Goal: Task Accomplishment & Management: Complete application form

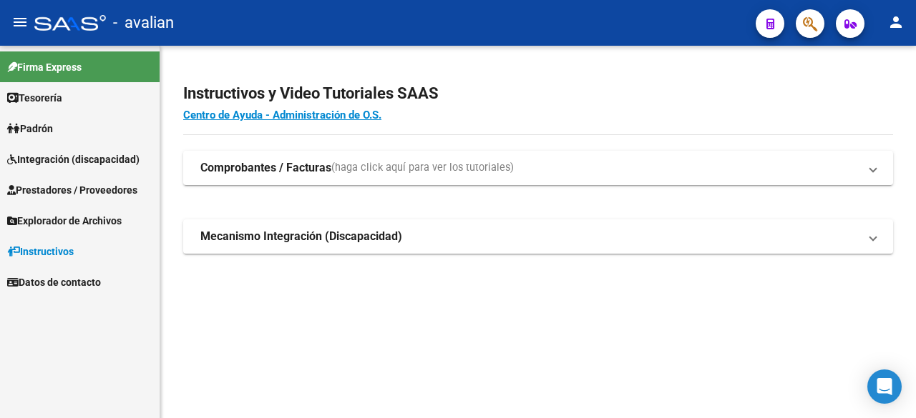
click at [110, 162] on span "Integración (discapacidad)" at bounding box center [73, 160] width 132 height 16
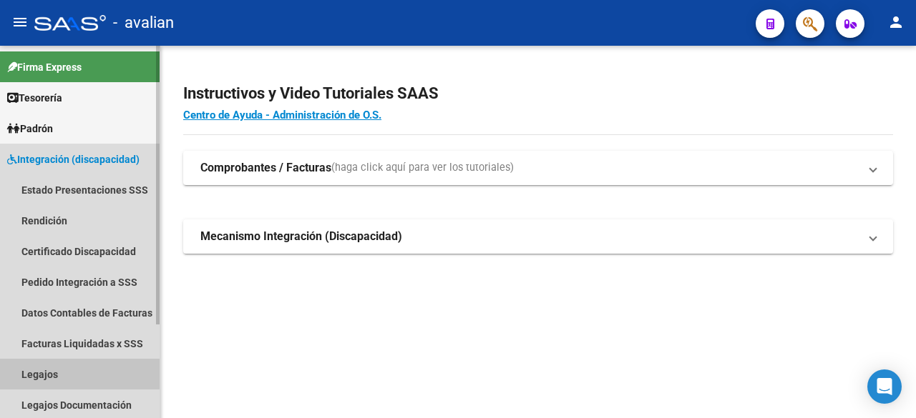
click at [39, 376] on link "Legajos" at bounding box center [80, 374] width 160 height 31
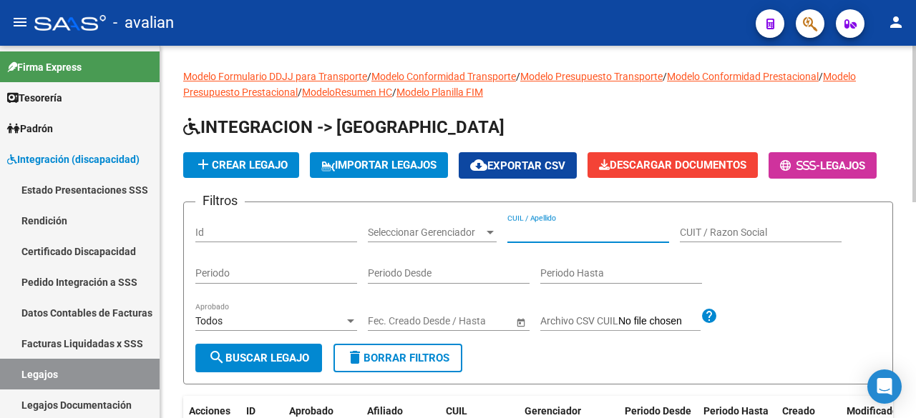
click at [582, 239] on input "CUIL / Apellido" at bounding box center [588, 233] width 162 height 12
paste input "20537823780"
type input "20537823780"
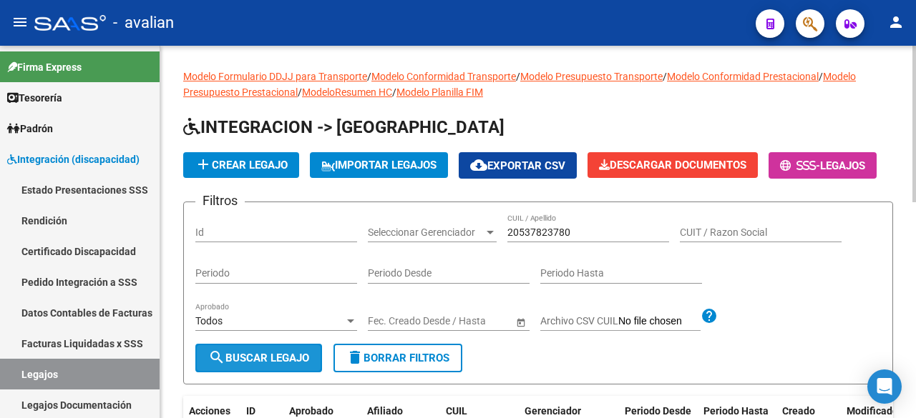
click at [230, 365] on span "search Buscar Legajo" at bounding box center [258, 358] width 101 height 13
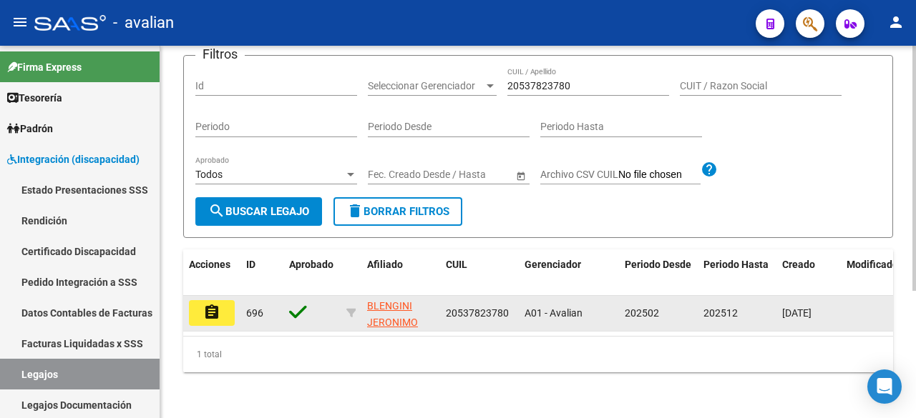
click at [212, 304] on mat-icon "assignment" at bounding box center [211, 312] width 17 height 17
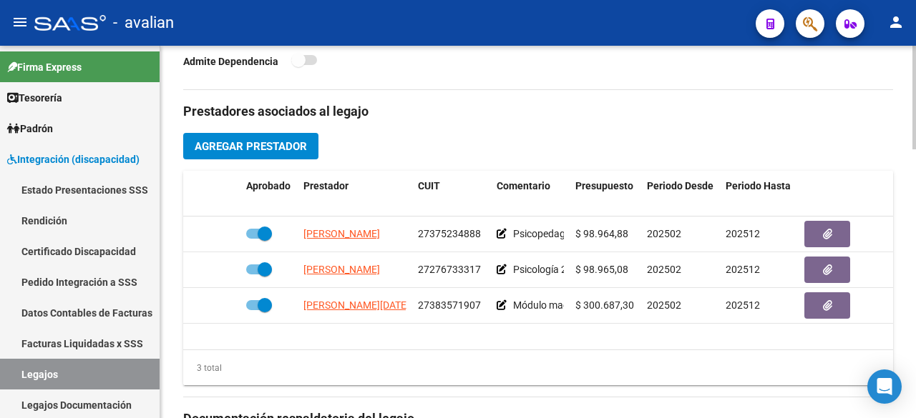
scroll to position [748, 0]
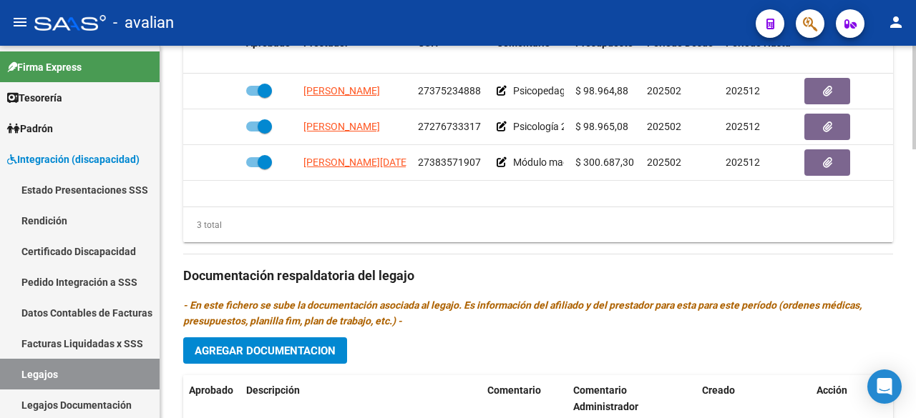
click at [290, 351] on span "Agregar Documentacion" at bounding box center [265, 351] width 141 height 13
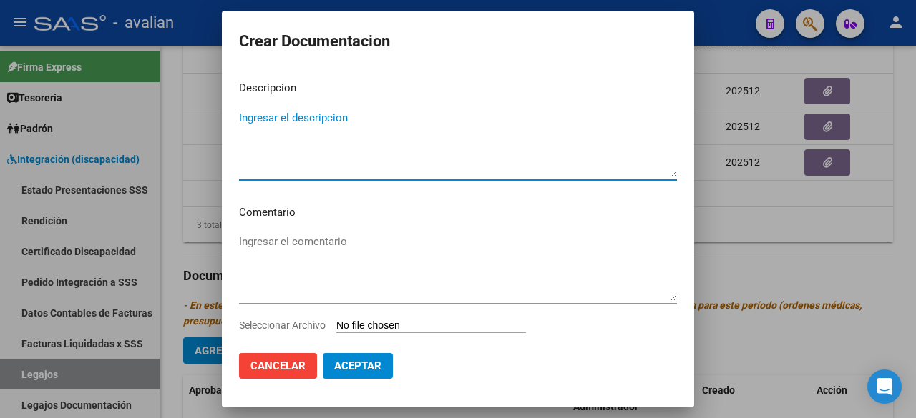
click at [362, 118] on textarea "Ingresar el descripcion" at bounding box center [458, 143] width 438 height 67
type textarea "FONOAUDIOLOGIA"
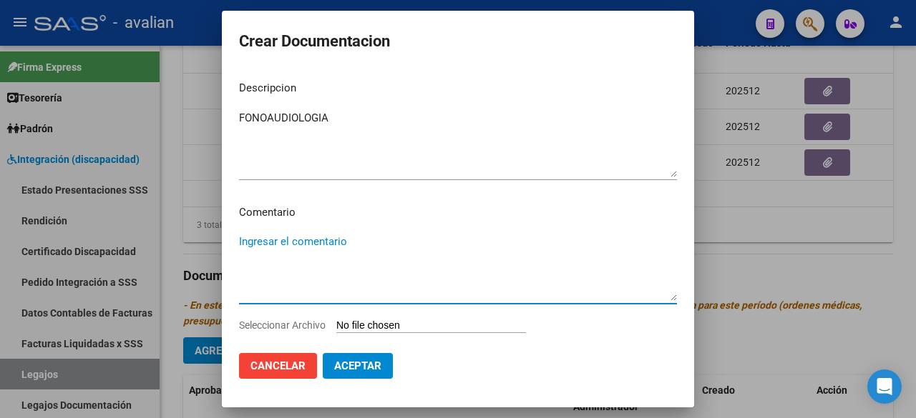
click at [323, 247] on textarea "Ingresar el comentario" at bounding box center [458, 267] width 438 height 67
paste textarea "Julio a diciembre: - Fonoaudiología: 2 ss semanales - [PERSON_NAME] (nro. de pr…"
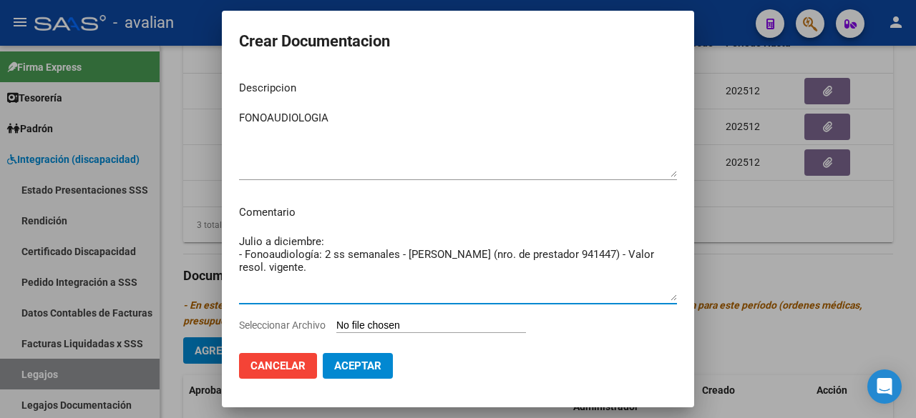
drag, startPoint x: 614, startPoint y: 255, endPoint x: 477, endPoint y: 253, distance: 136.7
click at [477, 253] on textarea "Julio a diciembre: - Fonoaudiología: 2 ss semanales - [PERSON_NAME] (nro. de pr…" at bounding box center [458, 267] width 438 height 67
drag, startPoint x: 595, startPoint y: 251, endPoint x: 229, endPoint y: 254, distance: 366.3
click at [229, 254] on mat-dialog-content "Descripcion FONOAUDIOLOGIA Ingresar el descripcion Comentario Julio a diciembre…" at bounding box center [458, 205] width 472 height 272
type textarea "[PERSON_NAME] a diciembre: - Fonoaudiología: 2 ss semanales - [PERSON_NAME] - V…"
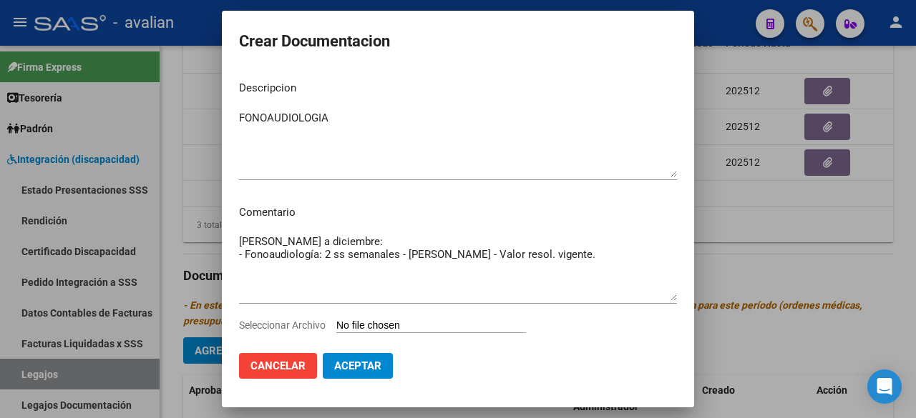
click at [358, 325] on input "Seleccionar Archivo" at bounding box center [431, 327] width 190 height 14
type input "C:\fakepath\BLENGINI_compressed.pdf"
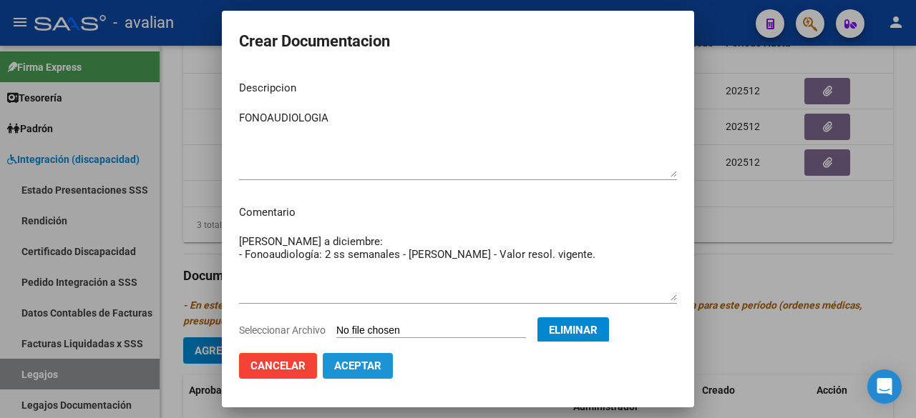
click at [365, 371] on span "Aceptar" at bounding box center [357, 366] width 47 height 13
checkbox input "false"
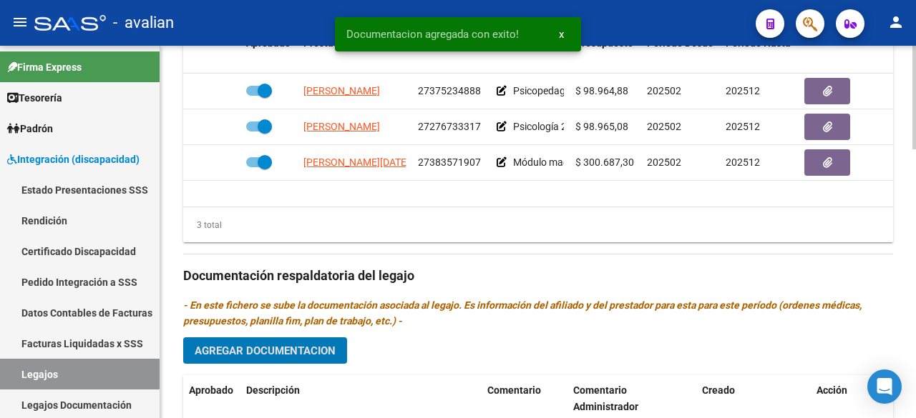
scroll to position [963, 0]
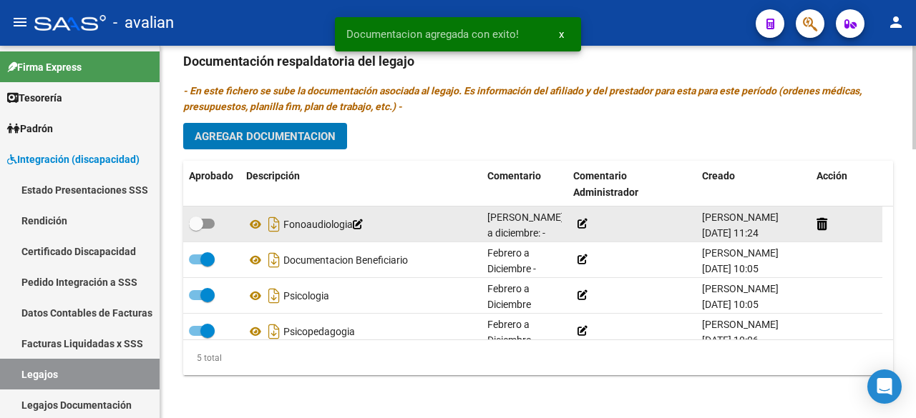
click at [582, 222] on icon at bounding box center [582, 224] width 10 height 10
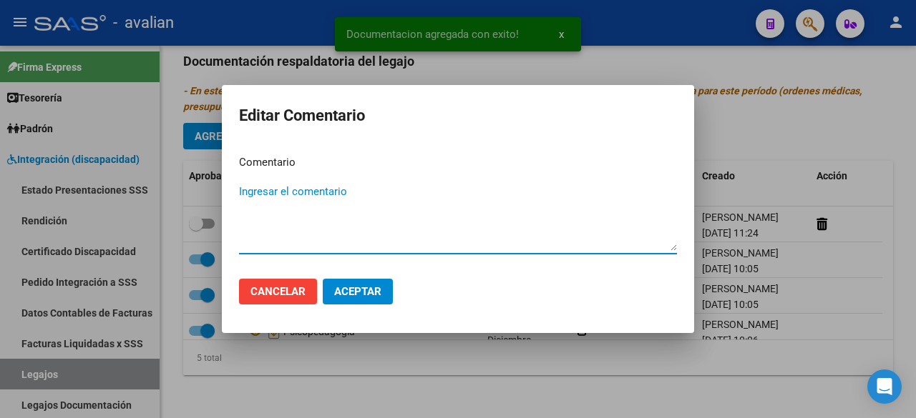
paste textarea "- Fonoaudiología: 2 ss semanales - [PERSON_NAME] - Valor resol. vigente."
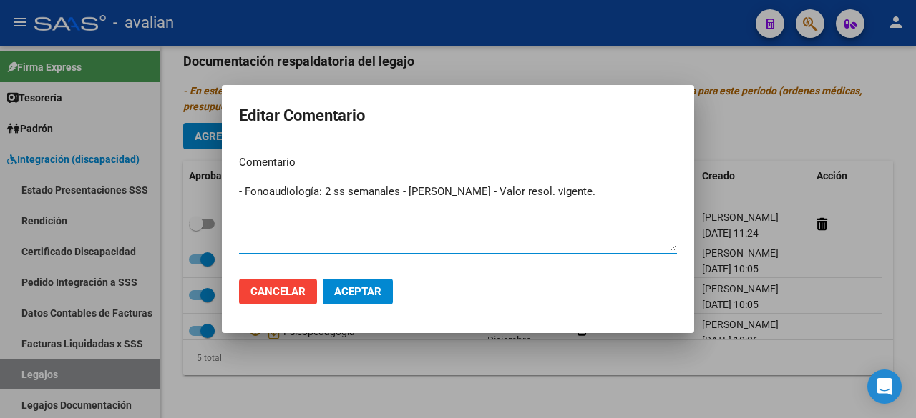
type textarea "- Fonoaudiología: 2 ss semanales - [PERSON_NAME] - Valor resol. vigente."
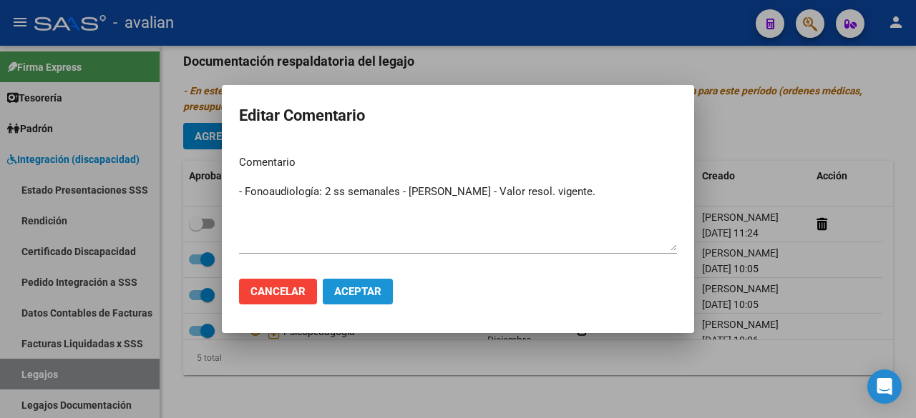
click at [353, 297] on span "Aceptar" at bounding box center [357, 291] width 47 height 13
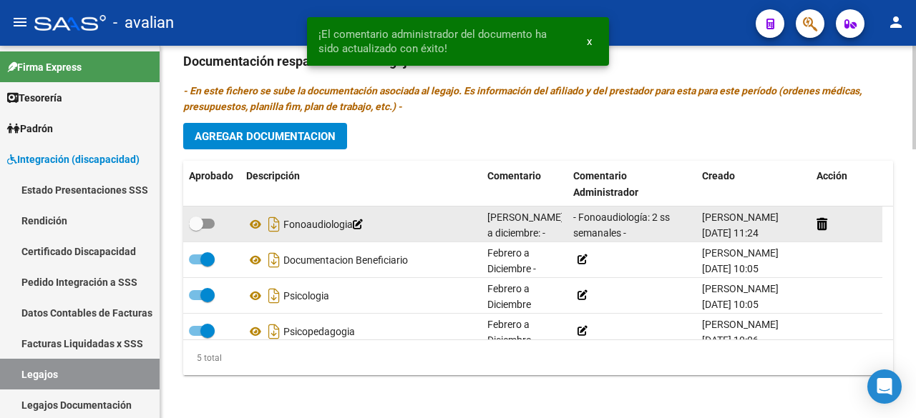
click at [213, 225] on label at bounding box center [202, 223] width 26 height 17
click at [196, 229] on input "checkbox" at bounding box center [195, 229] width 1 height 1
checkbox input "true"
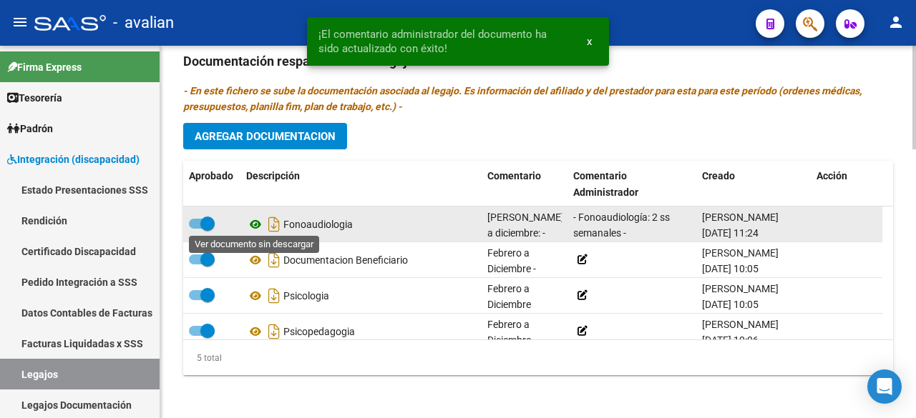
click at [255, 221] on icon at bounding box center [255, 224] width 19 height 17
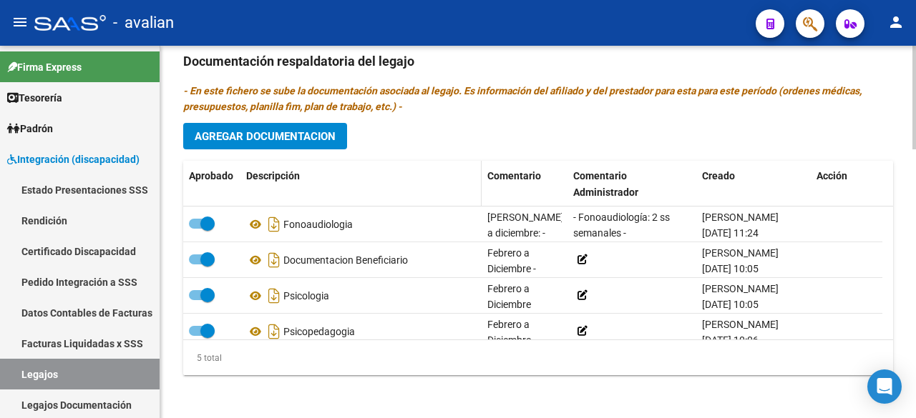
scroll to position [677, 0]
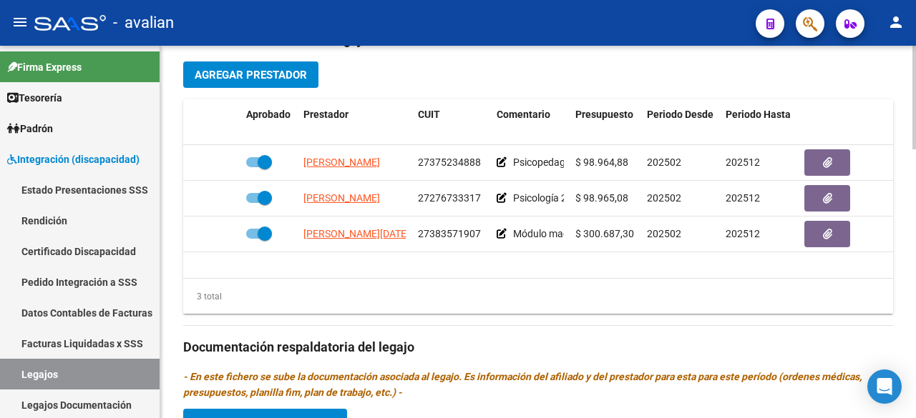
click at [280, 72] on span "Agregar Prestador" at bounding box center [251, 75] width 112 height 13
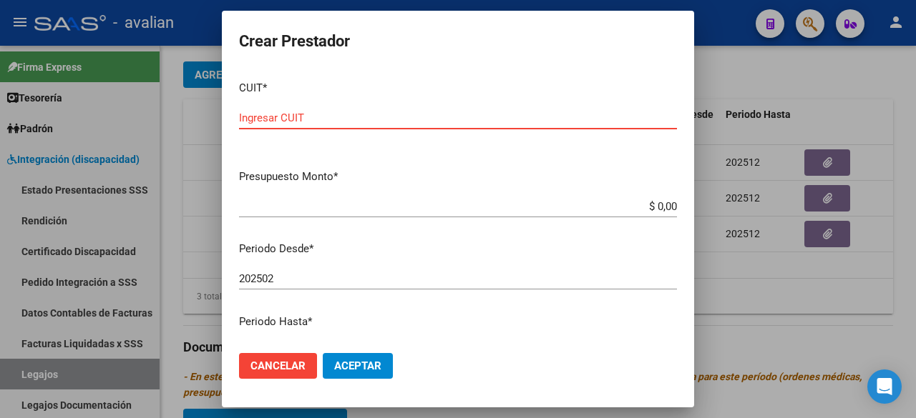
paste input "27-27673376-7"
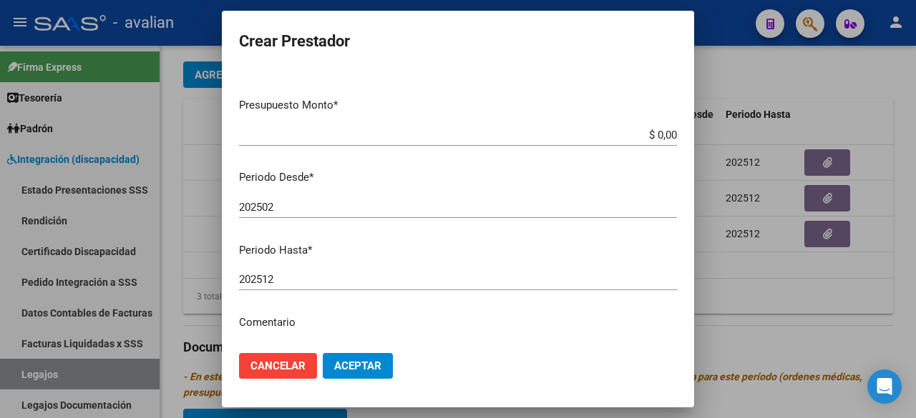
type input "27-27673376-7"
click at [283, 203] on input "202502" at bounding box center [458, 207] width 438 height 13
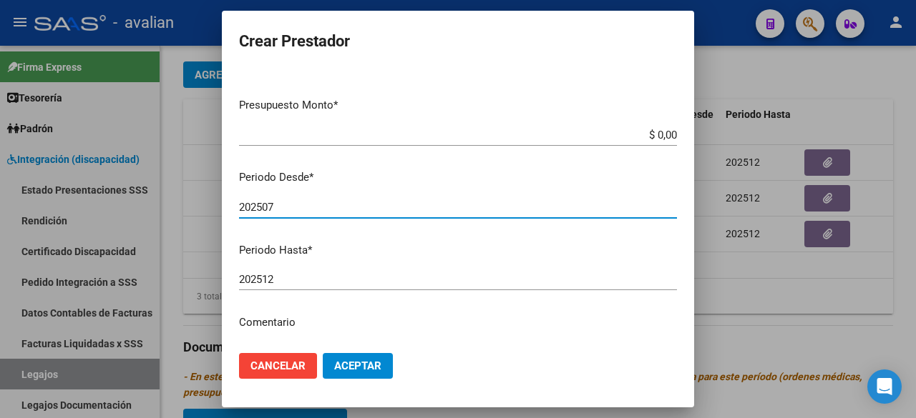
type input "202507"
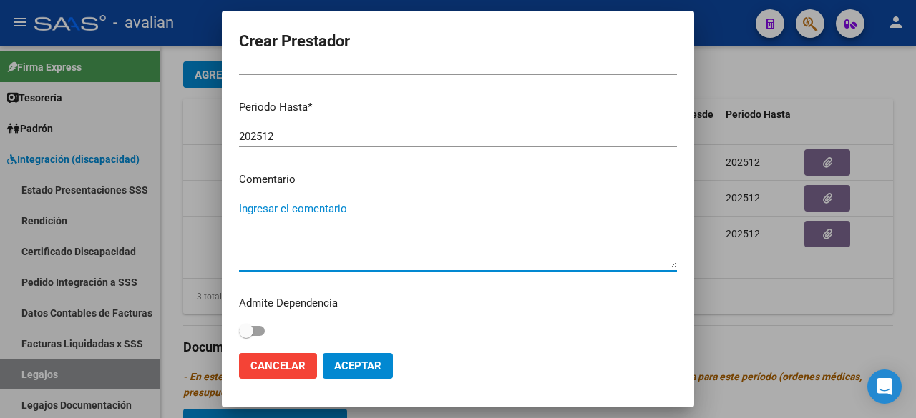
click at [265, 221] on textarea "Ingresar el comentario" at bounding box center [458, 234] width 438 height 67
type textarea "[PERSON_NAME] a diciembre:"
drag, startPoint x: 332, startPoint y: 212, endPoint x: 202, endPoint y: 207, distance: 130.3
click at [202, 207] on div "Crear Prestador CUIT * 27-27673376-7 Ingresar CUIT ARCA Padrón Presupuesto Mont…" at bounding box center [458, 209] width 916 height 418
paste textarea "- Fonoaudiología: 2 ss semanales - [PERSON_NAME] (nro. de prestador 941447) - V…"
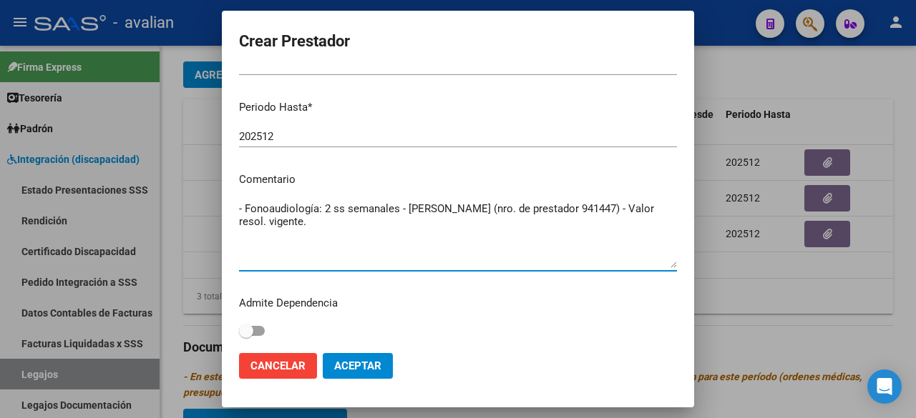
drag, startPoint x: 612, startPoint y: 208, endPoint x: 475, endPoint y: 208, distance: 137.4
click at [475, 208] on textarea "- Fonoaudiología: 2 ss semanales - [PERSON_NAME] (nro. de prestador 941447) - V…" at bounding box center [458, 234] width 438 height 67
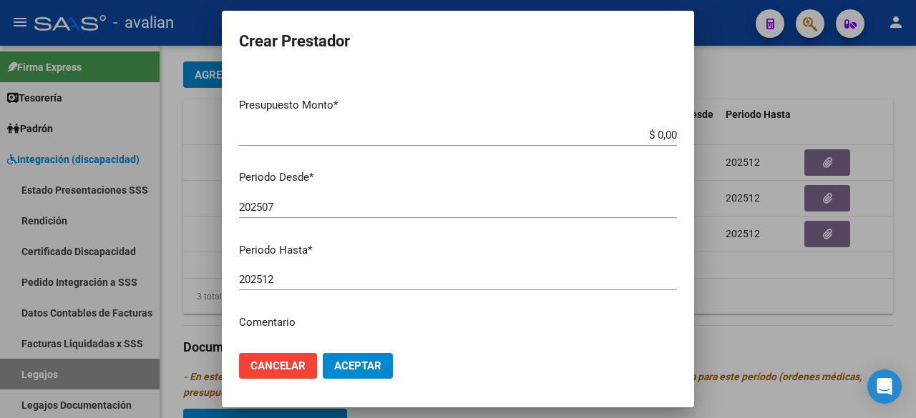
scroll to position [0, 0]
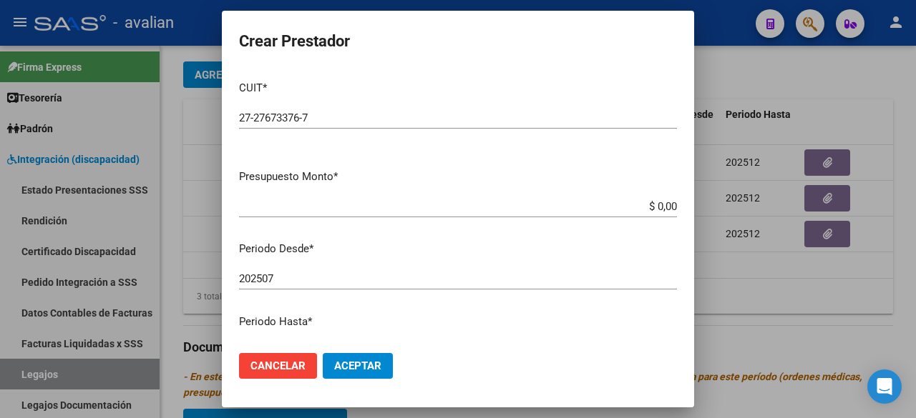
type textarea "- Fonoaudiología: 2 ss semanales - [PERSON_NAME] - Valor resol. vigente."
click at [664, 207] on input "$ 0,00" at bounding box center [458, 206] width 438 height 13
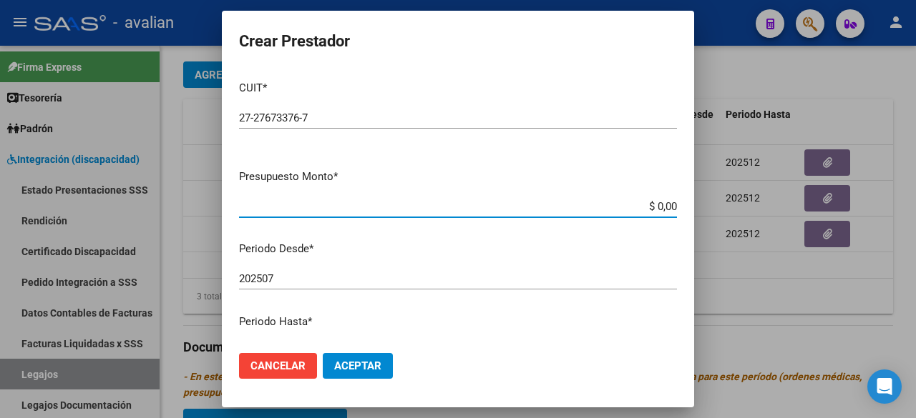
paste input "98.964,88"
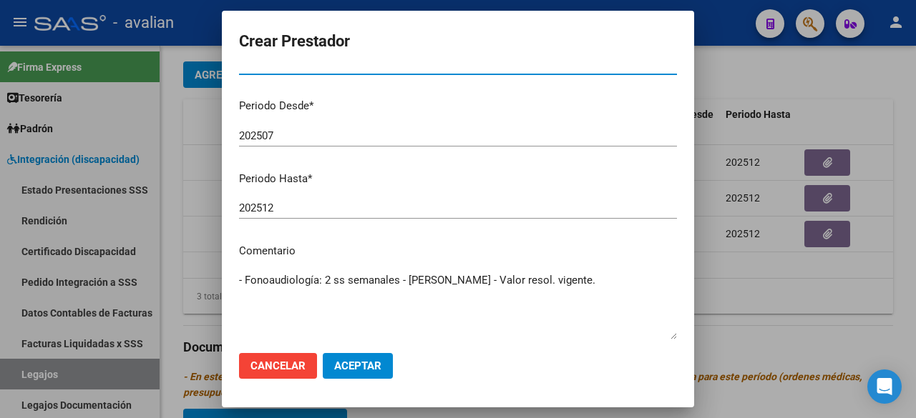
type input "$ 98.964,88"
click at [371, 365] on span "Aceptar" at bounding box center [357, 366] width 47 height 13
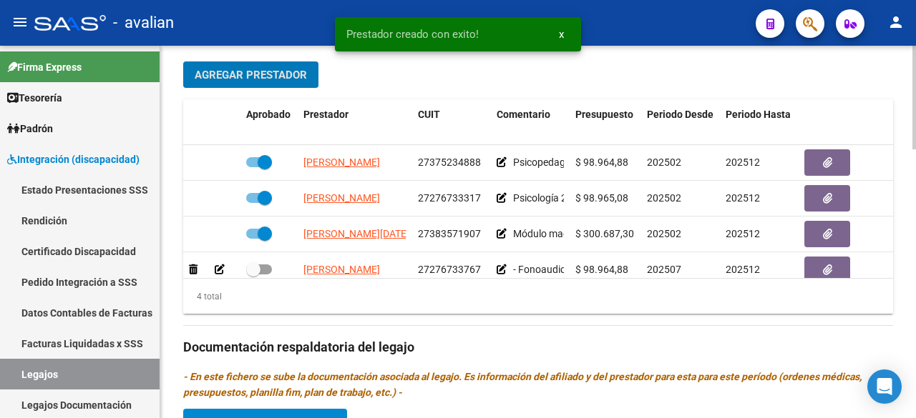
scroll to position [25, 0]
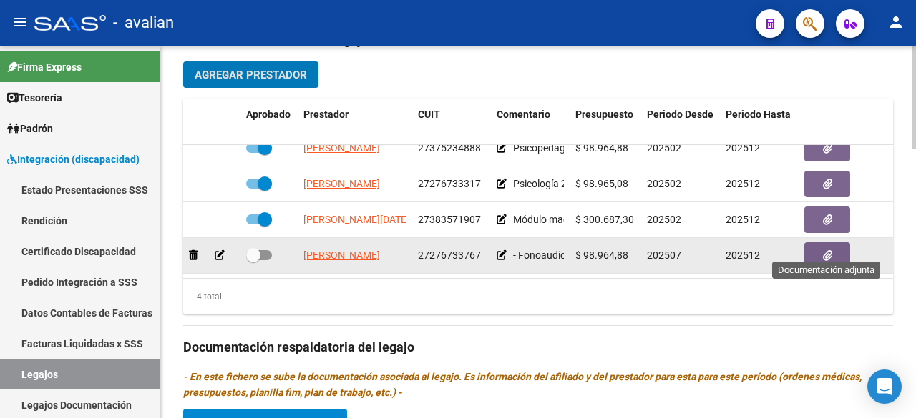
click at [830, 250] on icon "button" at bounding box center [827, 255] width 9 height 11
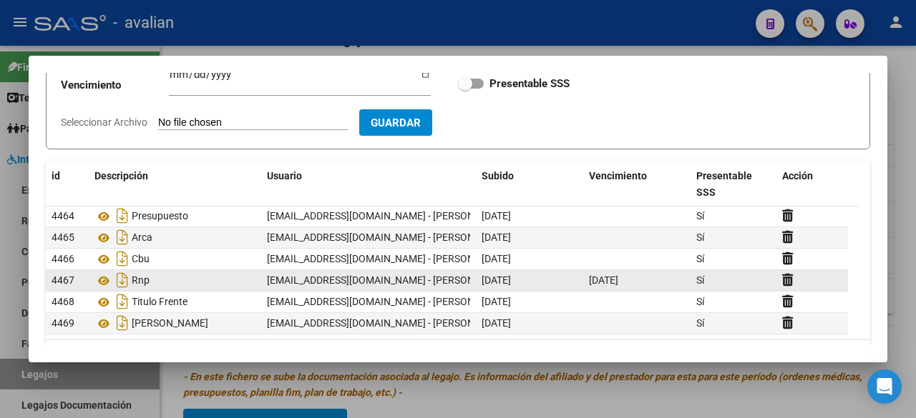
scroll to position [183, 0]
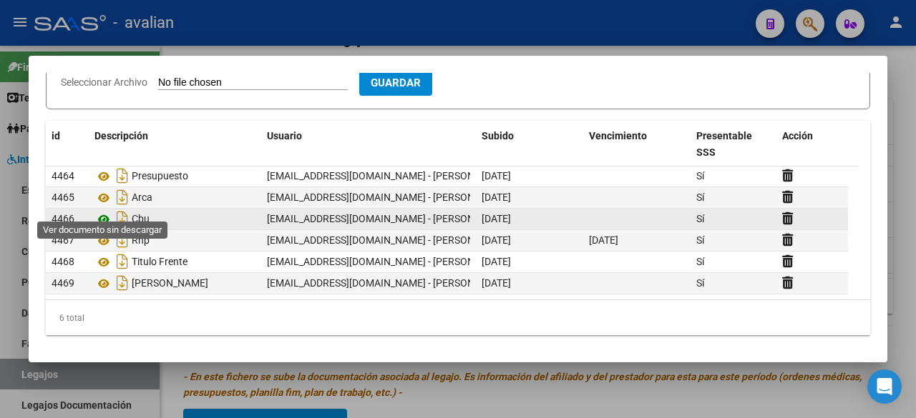
click at [106, 211] on icon at bounding box center [103, 219] width 19 height 17
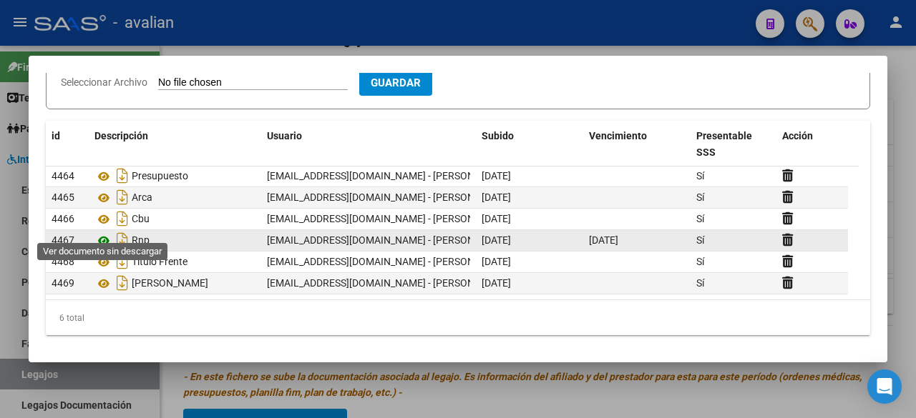
click at [107, 232] on icon at bounding box center [103, 240] width 19 height 17
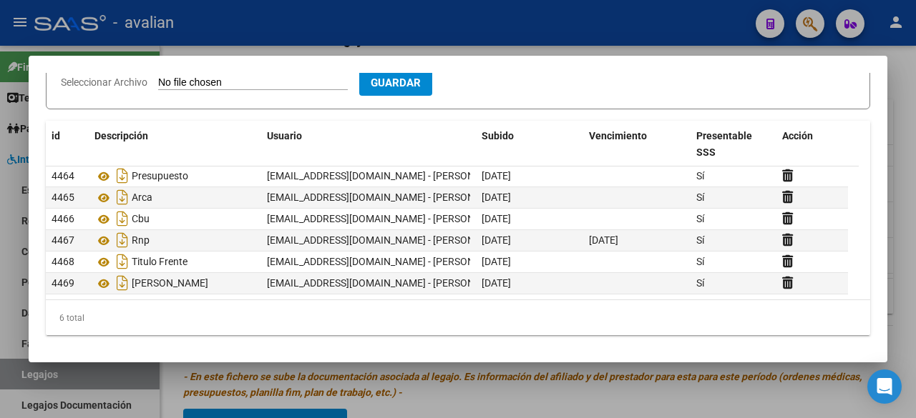
click at [514, 36] on div at bounding box center [458, 209] width 916 height 418
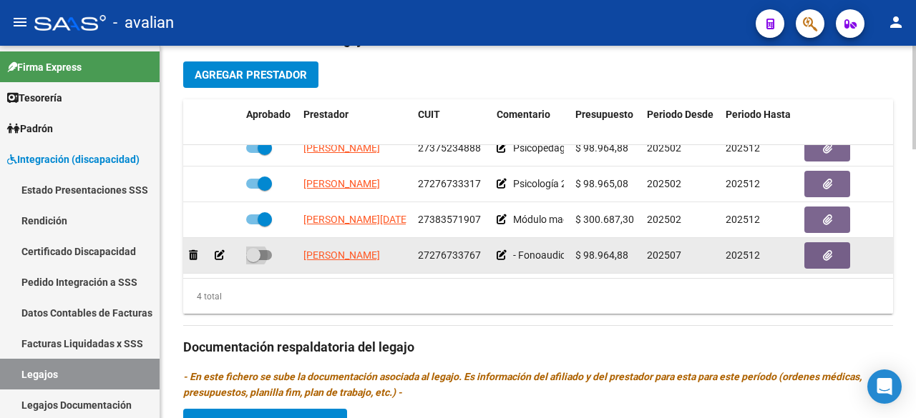
click at [268, 250] on span at bounding box center [259, 255] width 26 height 10
click at [253, 260] on input "checkbox" at bounding box center [253, 260] width 1 height 1
checkbox input "true"
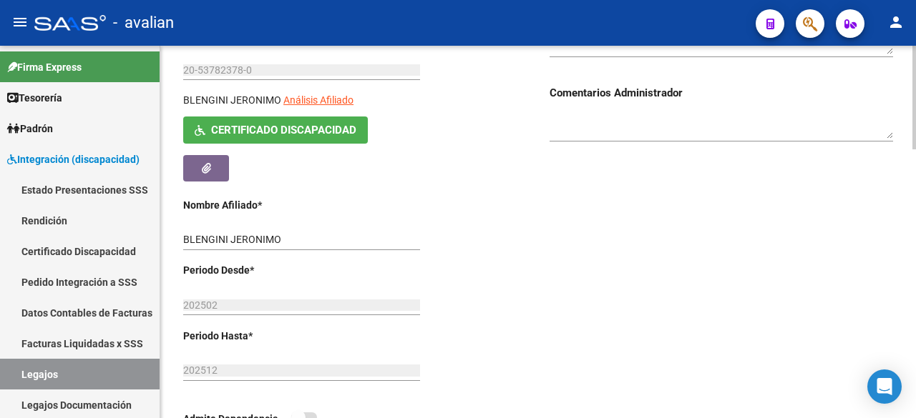
scroll to position [0, 0]
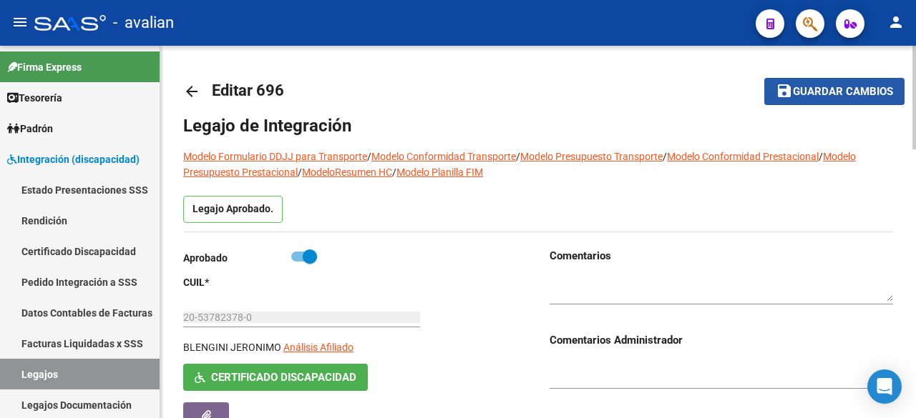
click at [829, 97] on span "Guardar cambios" at bounding box center [843, 92] width 100 height 13
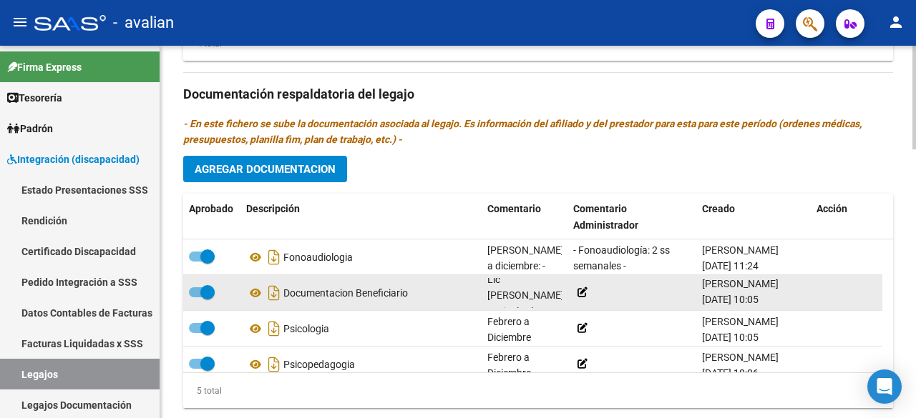
drag, startPoint x: 702, startPoint y: 301, endPoint x: 754, endPoint y: 305, distance: 51.7
click at [754, 305] on datatable-body-cell "[PERSON_NAME] [DATE] 10:05" at bounding box center [753, 292] width 114 height 35
copy span "[DATE]"
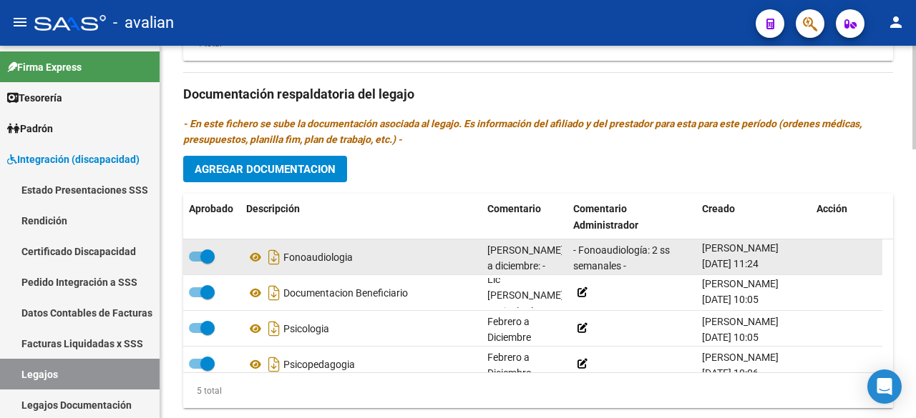
drag, startPoint x: 703, startPoint y: 265, endPoint x: 754, endPoint y: 265, distance: 50.8
click at [754, 265] on span "[DATE] 11:24" at bounding box center [730, 263] width 57 height 11
copy span "[DATE]"
